Goal: Obtain resource: Download file/media

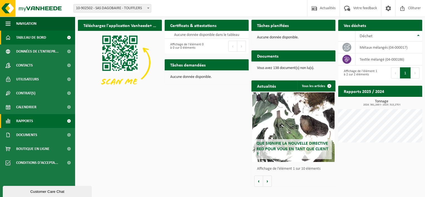
click at [24, 122] on span "Rapports" at bounding box center [24, 121] width 17 height 14
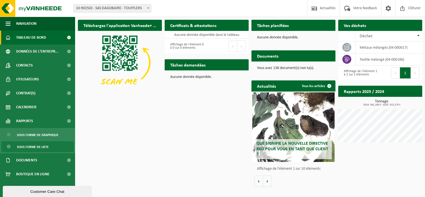
click at [43, 146] on span "Sous forme de liste" at bounding box center [33, 147] width 32 height 11
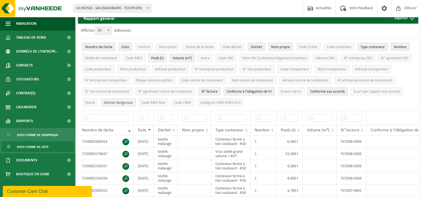
scroll to position [28, 0]
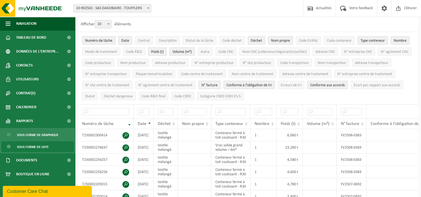
click at [189, 50] on span "Volume (m³)" at bounding box center [182, 52] width 19 height 4
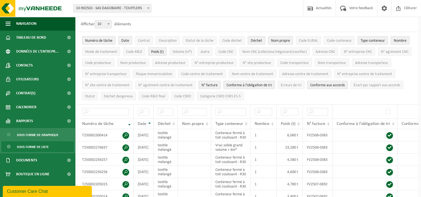
click at [257, 39] on span "Déchet" at bounding box center [256, 41] width 11 height 4
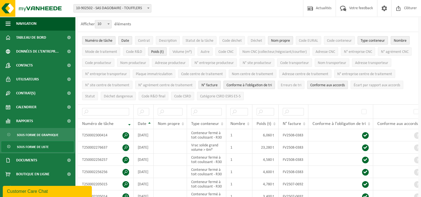
click at [272, 40] on span "Nom propre" at bounding box center [280, 41] width 19 height 4
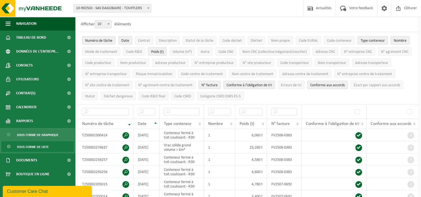
click at [400, 40] on span "Nombre" at bounding box center [400, 41] width 13 height 4
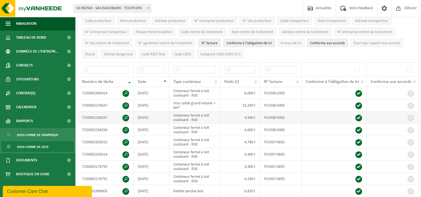
scroll to position [84, 0]
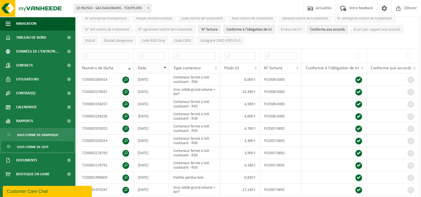
click at [167, 65] on th "Date" at bounding box center [152, 68] width 36 height 11
click at [165, 66] on th "Date" at bounding box center [152, 68] width 36 height 11
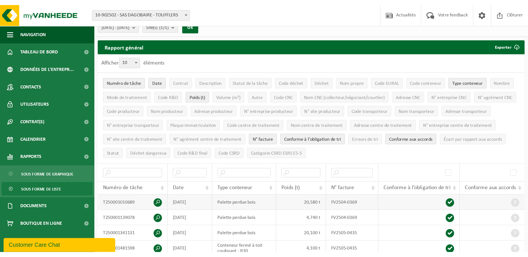
scroll to position [0, 0]
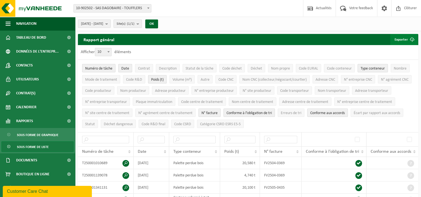
click at [403, 38] on button "Exporter" at bounding box center [404, 39] width 28 height 11
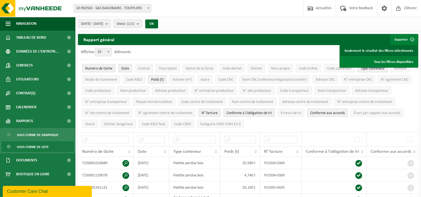
click at [402, 49] on link "Seulement le résultat des filtres sélectionnés" at bounding box center [378, 50] width 77 height 11
